Goal: Transaction & Acquisition: Purchase product/service

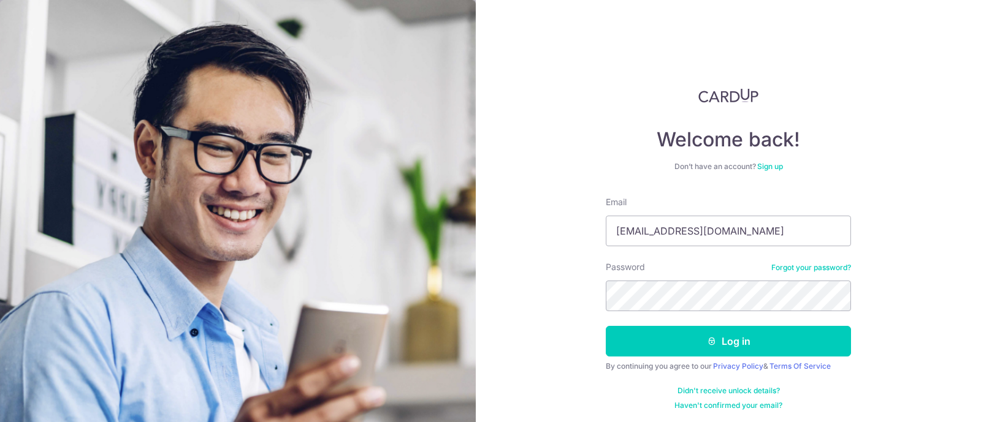
click at [628, 343] on button "Log in" at bounding box center [728, 341] width 245 height 31
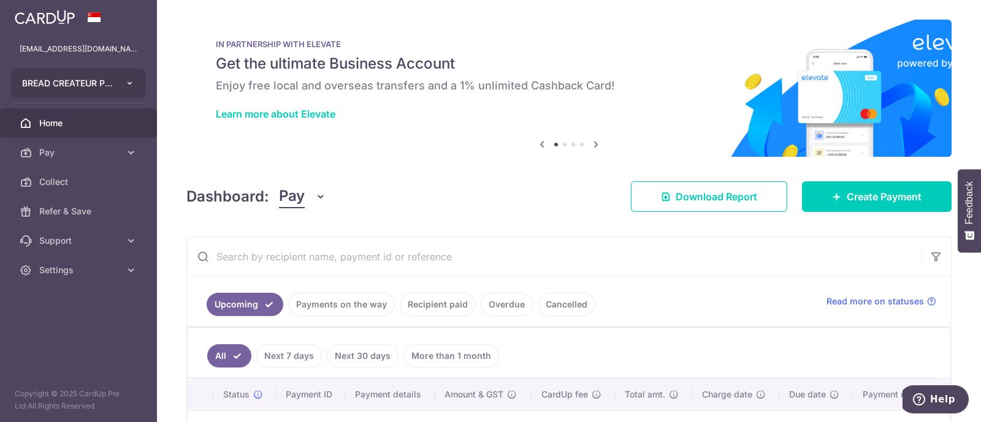
click at [140, 79] on button "BREAD CREATEUR PTE. LTD." at bounding box center [78, 83] width 135 height 29
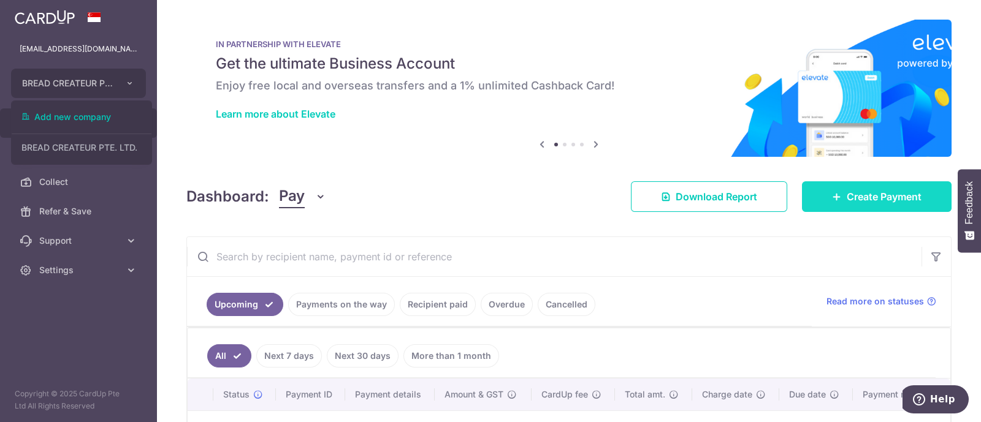
click at [847, 194] on span "Create Payment" at bounding box center [884, 196] width 75 height 15
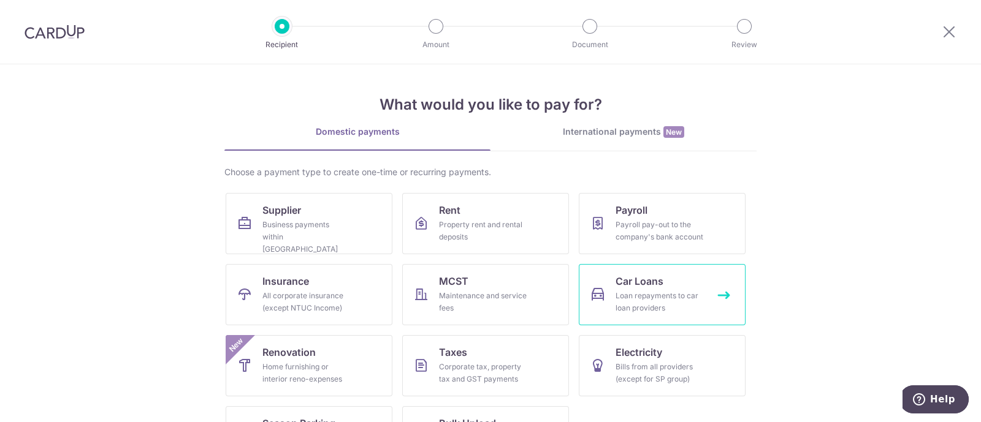
click at [602, 294] on link "Car Loans Loan repayments to car loan providers" at bounding box center [662, 294] width 167 height 61
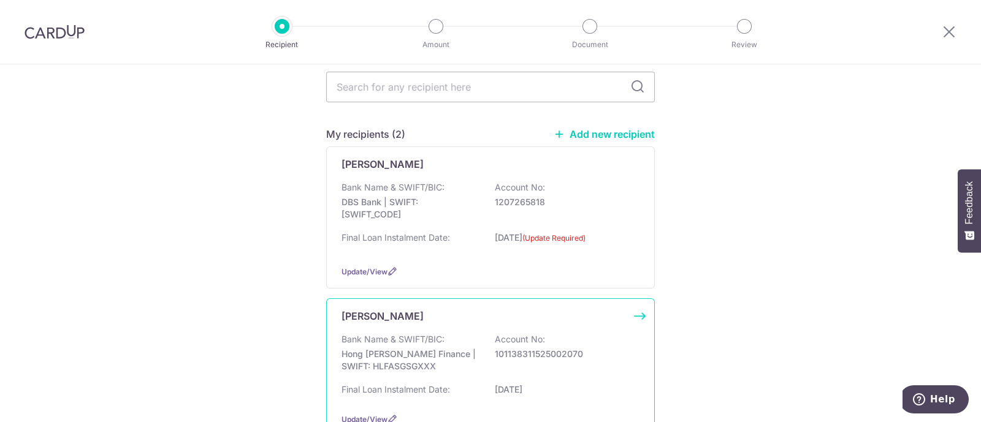
scroll to position [153, 0]
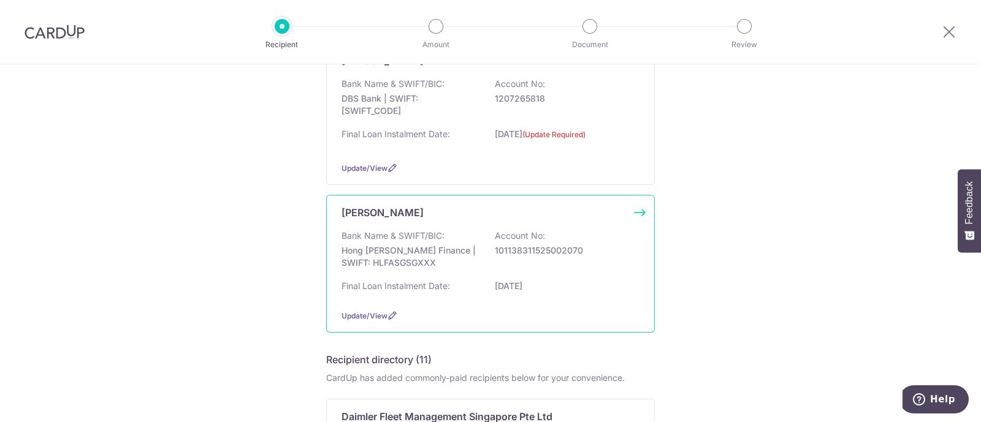
click at [451, 263] on p "Hong Leong Finance | SWIFT: HLFASGSGXXX" at bounding box center [409, 257] width 137 height 25
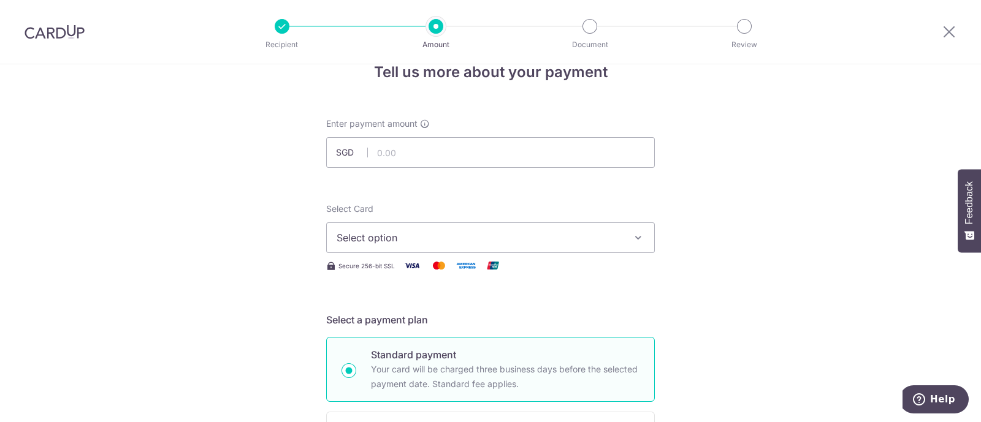
scroll to position [153, 0]
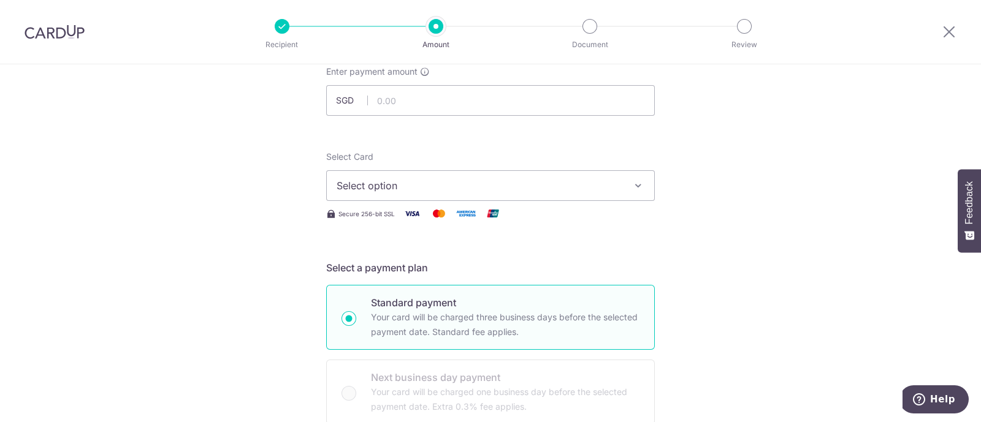
scroll to position [0, 0]
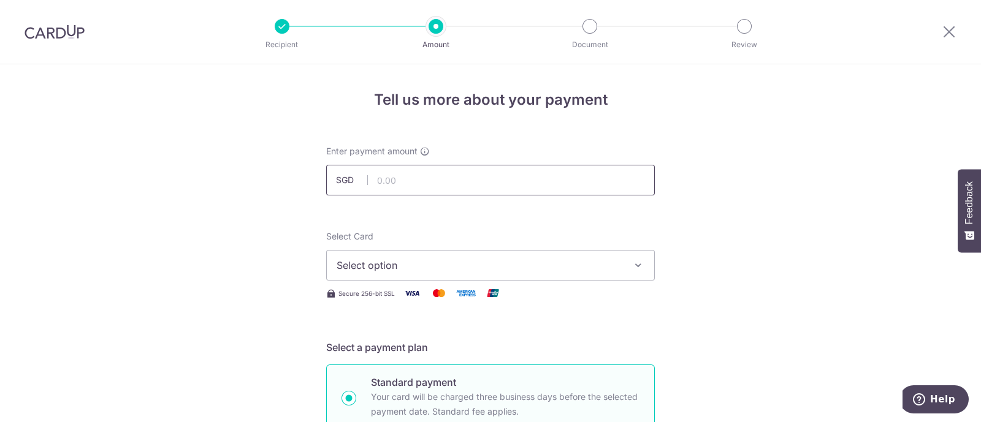
click at [401, 178] on input "text" at bounding box center [490, 180] width 329 height 31
type input "2,461.00"
click at [406, 281] on div "Select Card Select option Add credit card Your Cards **** 4353 Secure 256-bit S…" at bounding box center [490, 265] width 329 height 70
click at [402, 275] on button "Select option" at bounding box center [490, 265] width 329 height 31
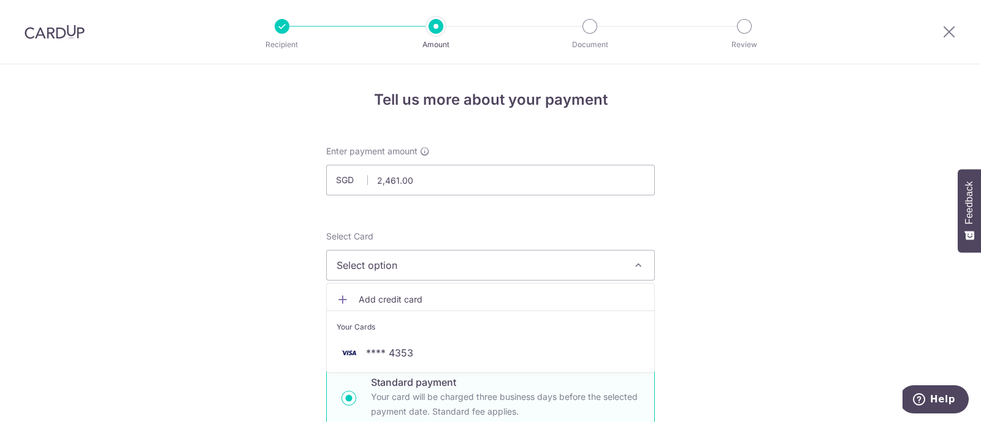
click at [412, 308] on link "Add credit card" at bounding box center [490, 300] width 327 height 22
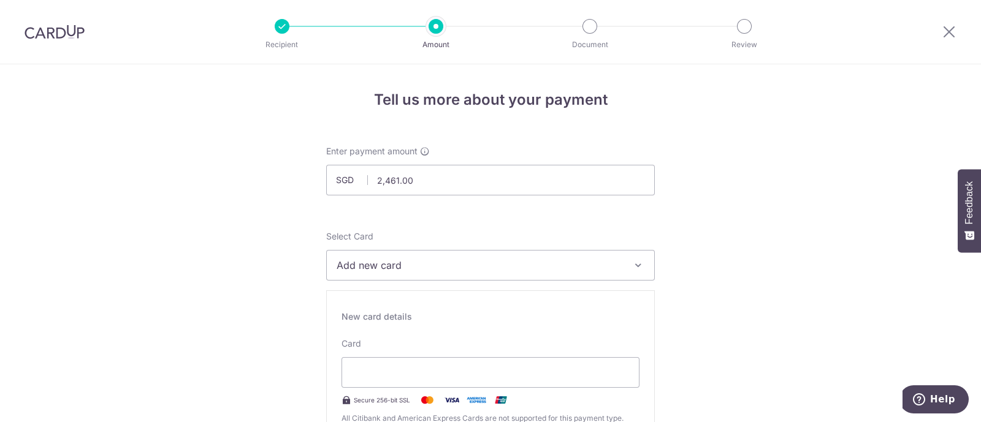
click at [377, 271] on span "Add new card" at bounding box center [480, 265] width 286 height 15
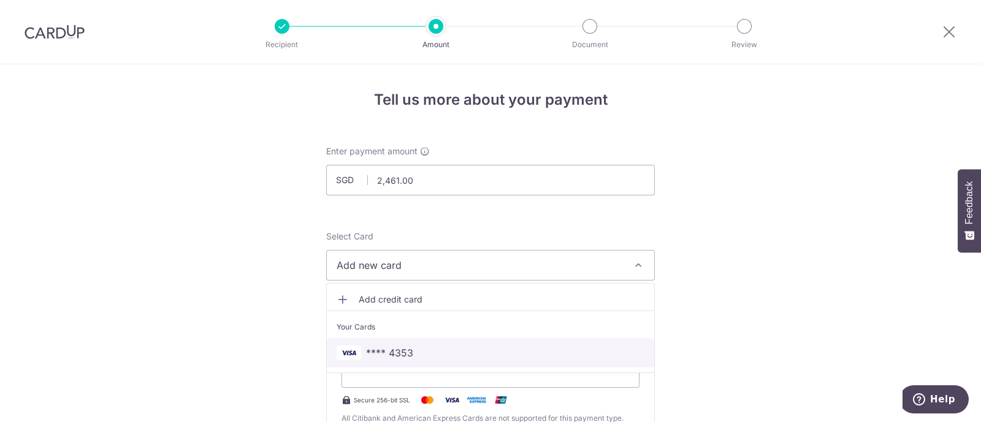
click at [384, 350] on span "**** 4353" at bounding box center [389, 353] width 47 height 15
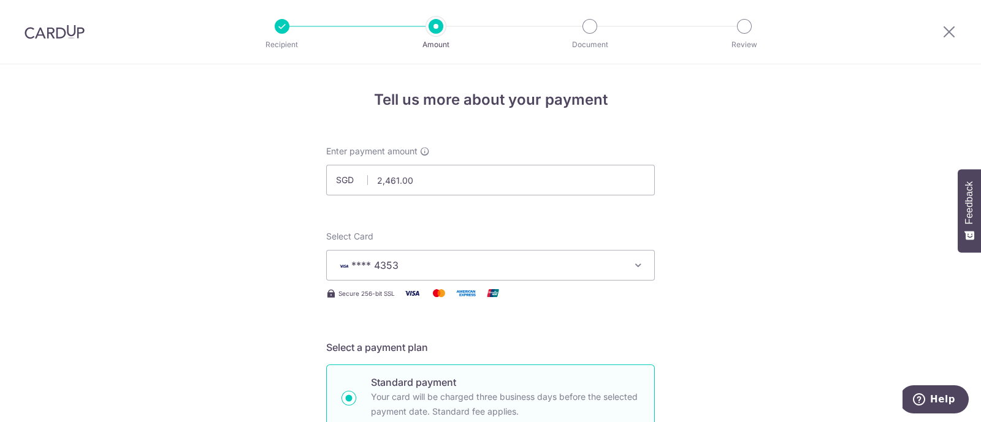
click at [619, 230] on div "Select Card **** 4353 Add credit card Your Cards **** 4353" at bounding box center [490, 255] width 329 height 50
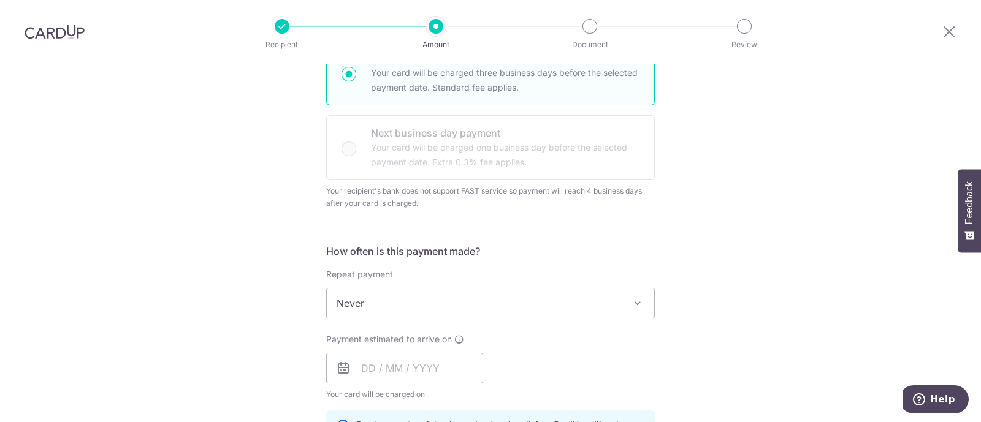
scroll to position [383, 0]
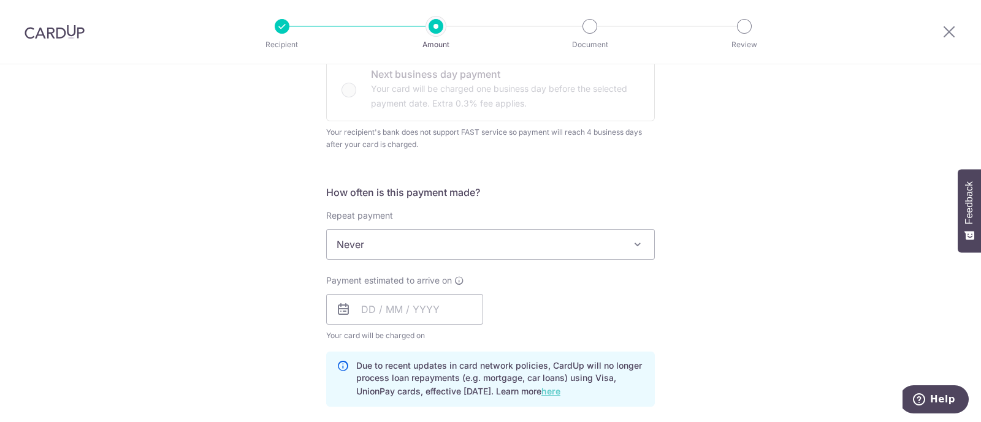
click at [411, 249] on span "Never" at bounding box center [490, 244] width 327 height 29
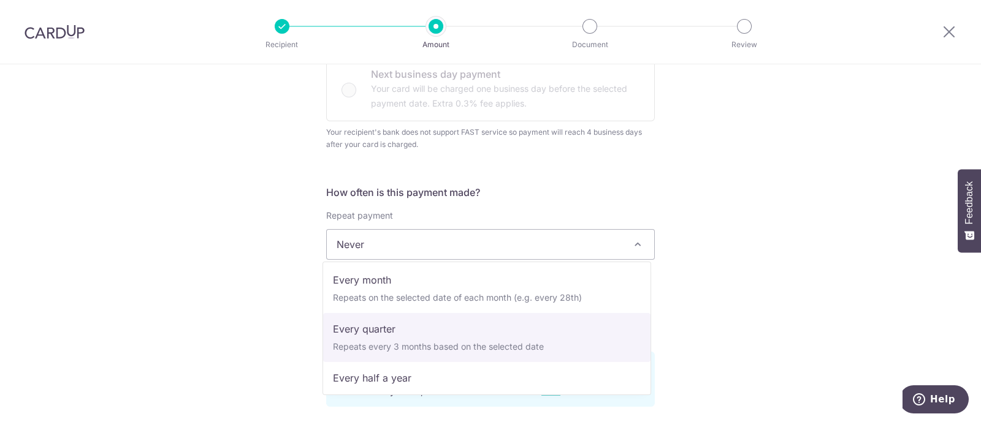
scroll to position [46, 0]
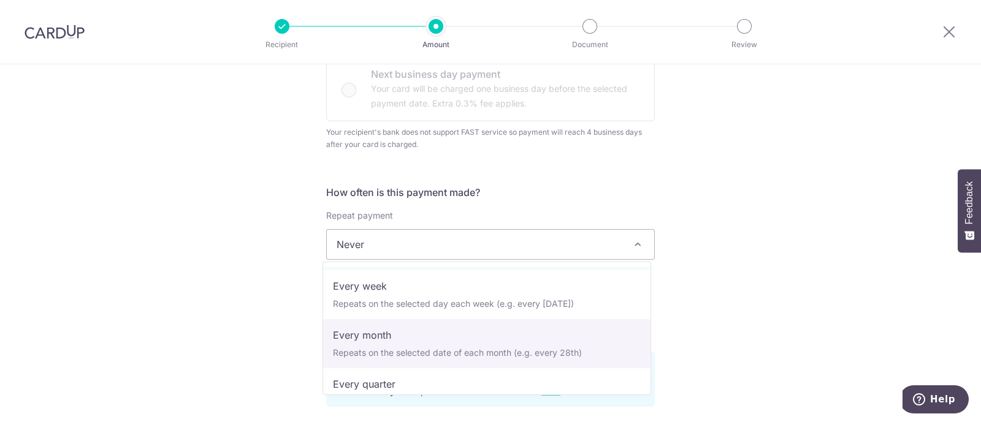
select select "3"
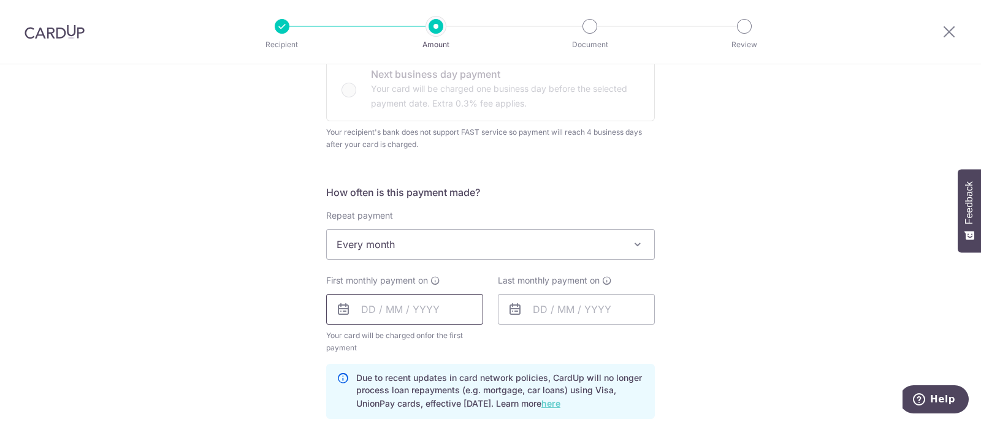
click at [398, 309] on input "text" at bounding box center [404, 309] width 157 height 31
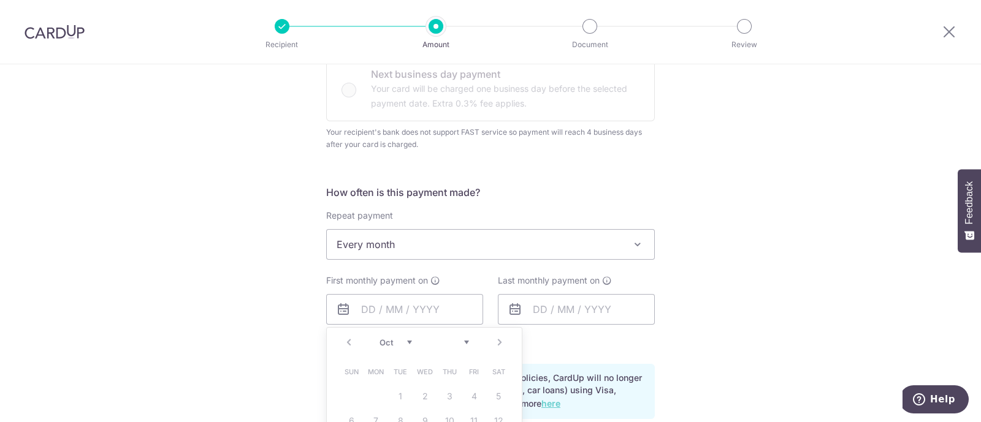
click at [466, 345] on div "Prev Next Jan Feb Mar Apr May Jun Jul Aug Sep Oct" at bounding box center [424, 342] width 195 height 29
click at [463, 345] on select at bounding box center [452, 343] width 32 height 10
click at [460, 340] on select at bounding box center [452, 343] width 32 height 10
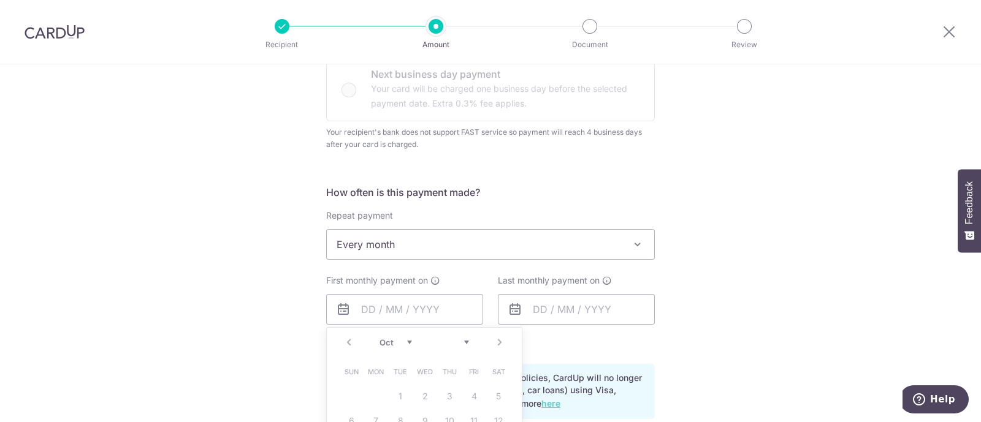
drag, startPoint x: 441, startPoint y: 342, endPoint x: 416, endPoint y: 342, distance: 24.5
click at [437, 343] on select at bounding box center [452, 343] width 32 height 10
click at [405, 340] on select "Jan Feb Mar Apr May Jun Jul Aug Sep Oct" at bounding box center [395, 343] width 32 height 10
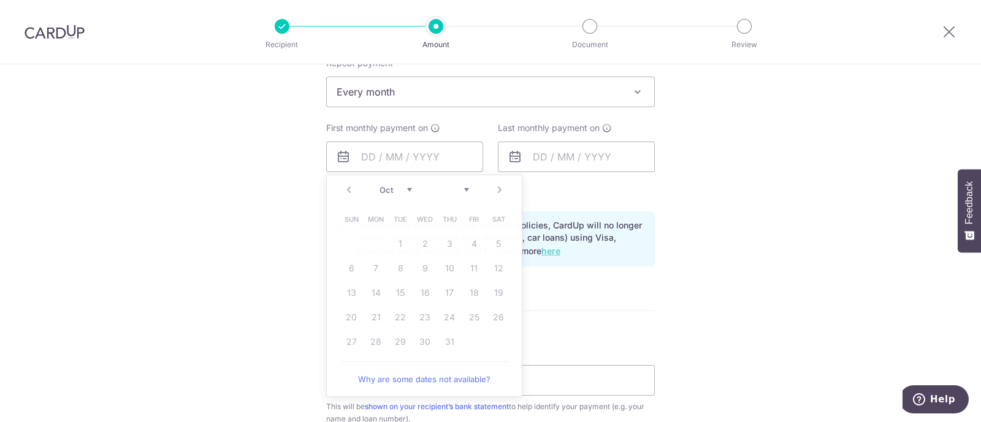
click at [259, 293] on div "Tell us more about your payment Enter payment amount SGD 2,461.00 2461.00 Selec…" at bounding box center [490, 178] width 981 height 1298
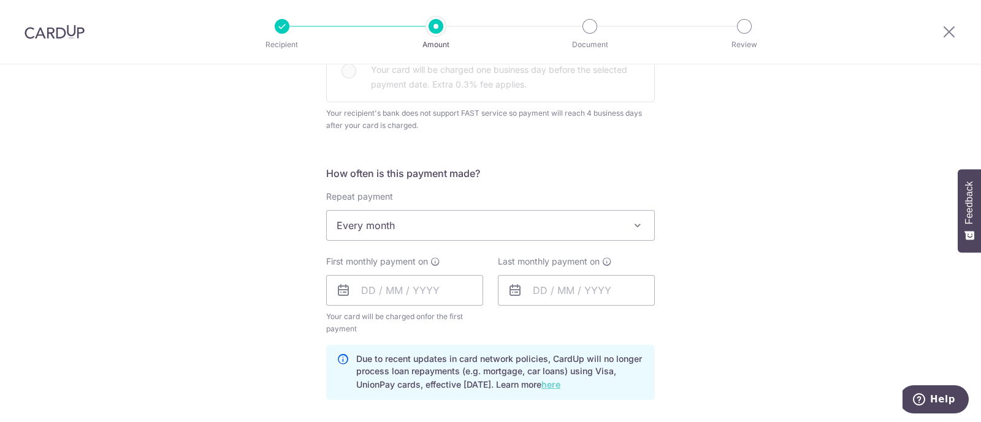
scroll to position [536, 0]
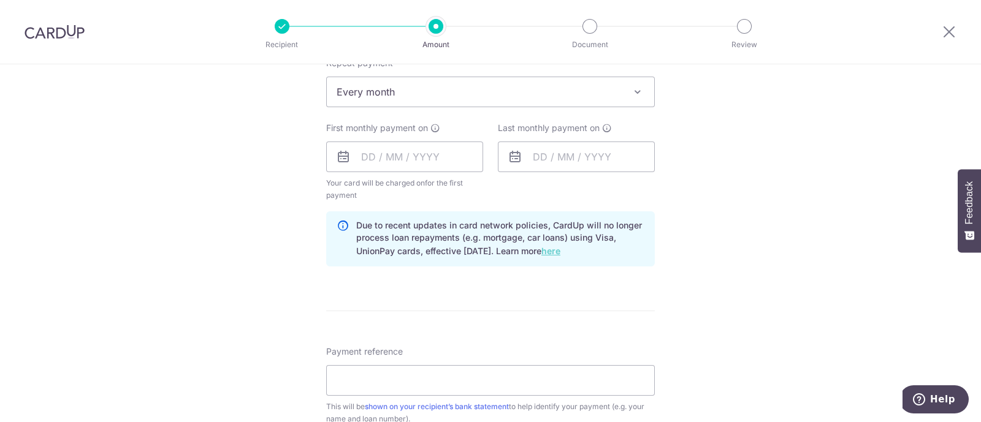
click at [338, 225] on icon at bounding box center [343, 238] width 12 height 39
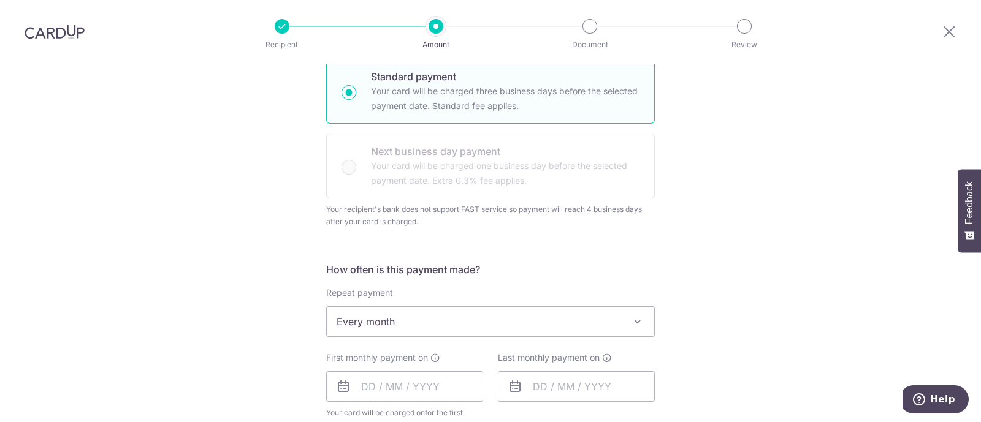
scroll to position [153, 0]
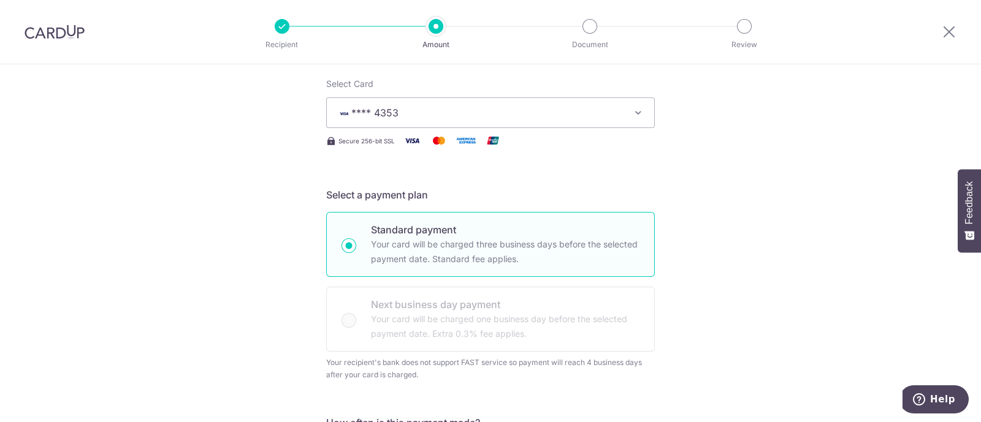
click at [387, 118] on span "**** 4353" at bounding box center [480, 112] width 286 height 15
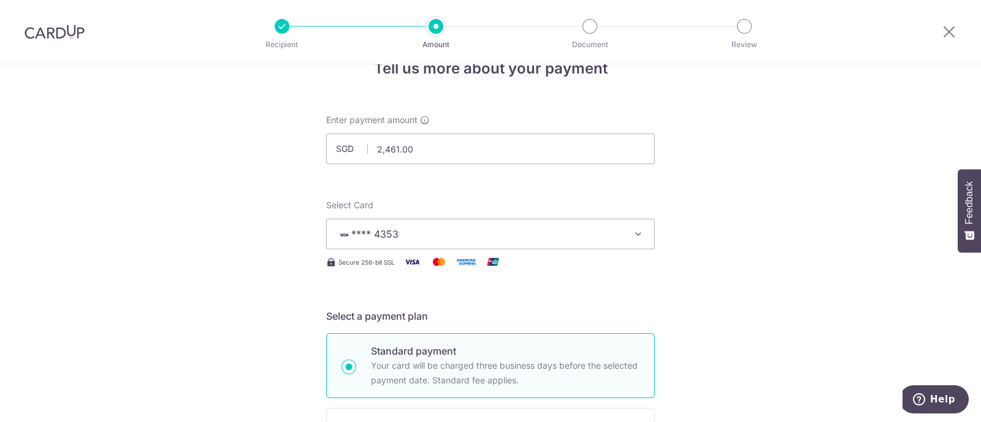
scroll to position [0, 0]
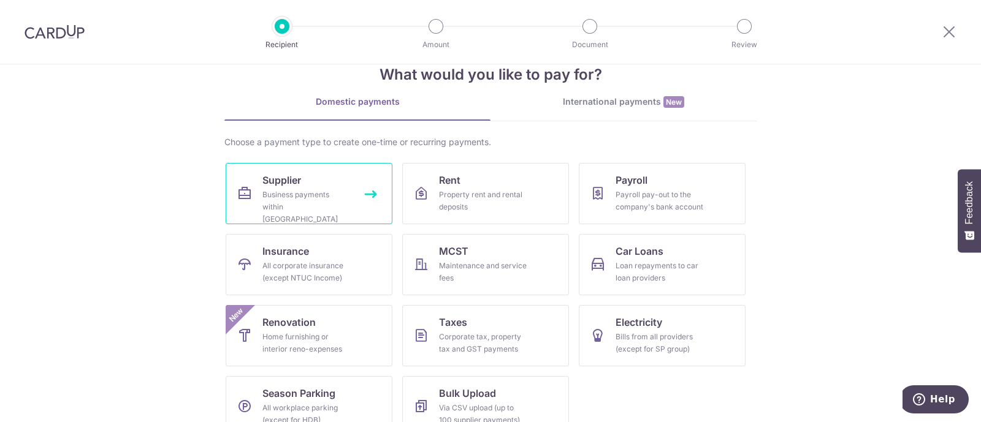
scroll to position [55, 0]
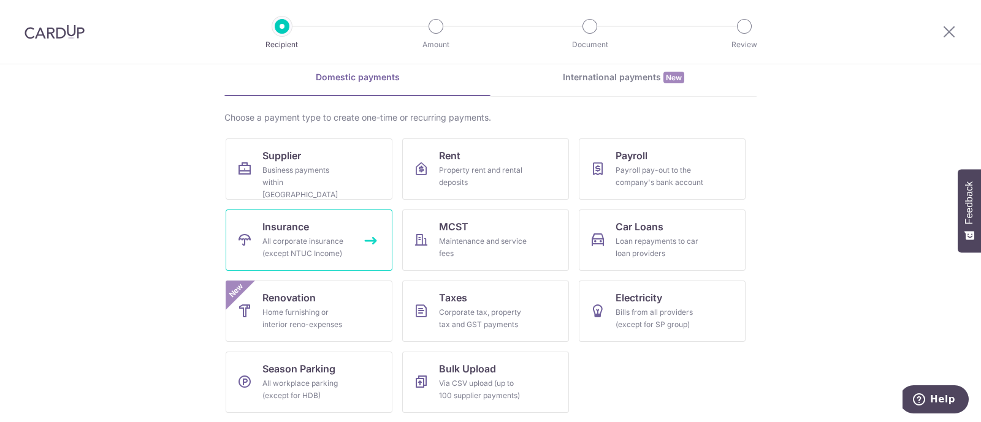
click at [349, 232] on link "Insurance All corporate insurance (except NTUC Income)" at bounding box center [309, 240] width 167 height 61
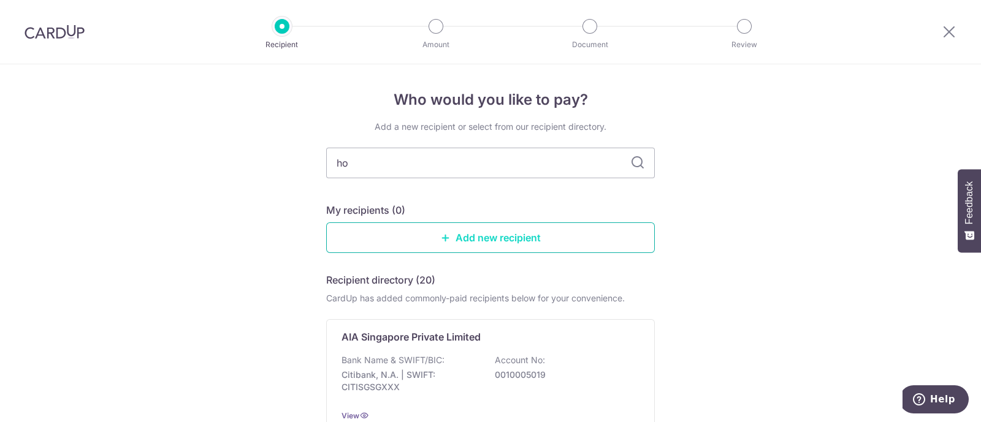
type input "hon"
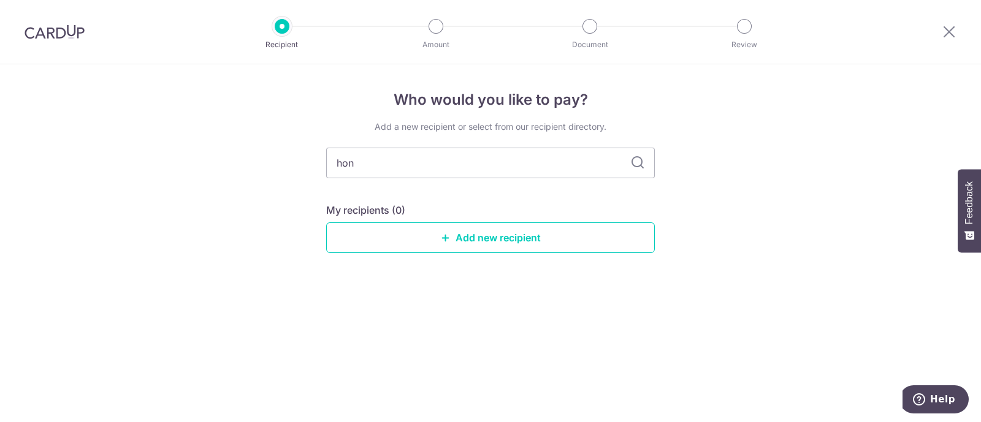
click at [643, 169] on icon at bounding box center [637, 163] width 15 height 15
click at [516, 232] on link "Add new recipient" at bounding box center [490, 238] width 329 height 31
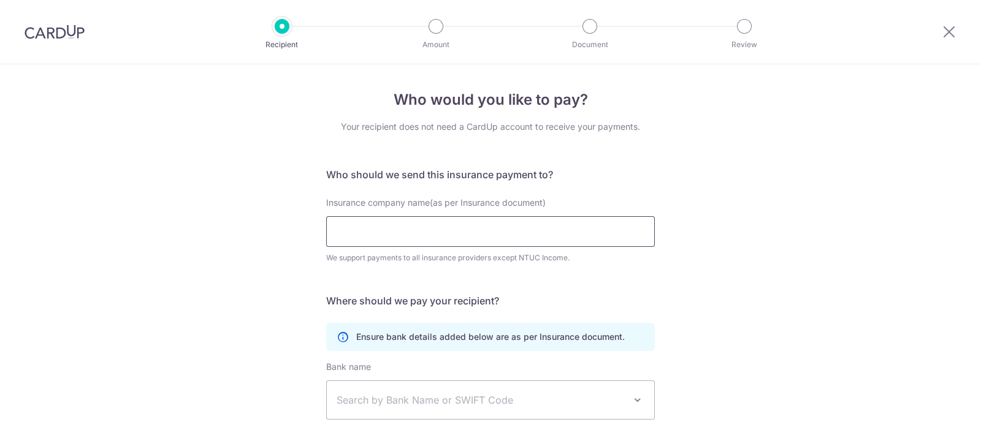
click at [478, 229] on input "Insurance company name(as per Insurance document)" at bounding box center [490, 231] width 329 height 31
click at [678, 203] on div "Who would you like to pay? Your recipient does not need a CardUp account to rec…" at bounding box center [490, 332] width 981 height 536
click at [80, 38] on img at bounding box center [55, 32] width 60 height 15
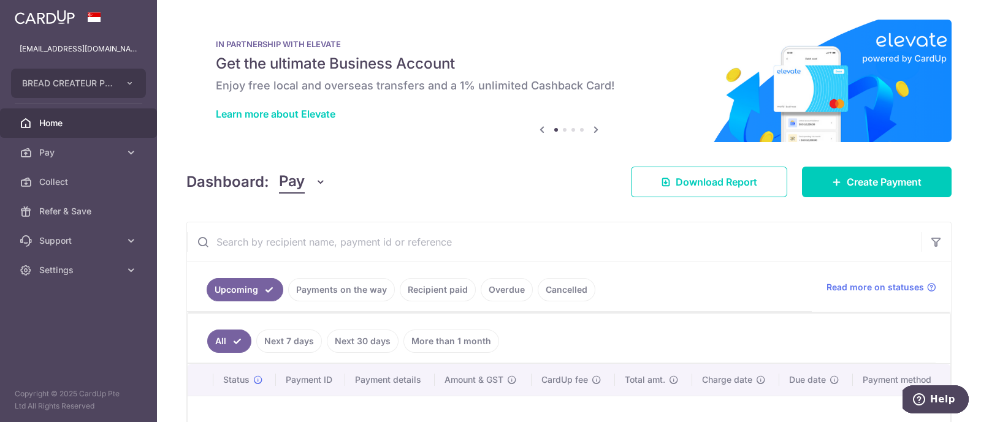
scroll to position [153, 0]
